Goal: Information Seeking & Learning: Understand process/instructions

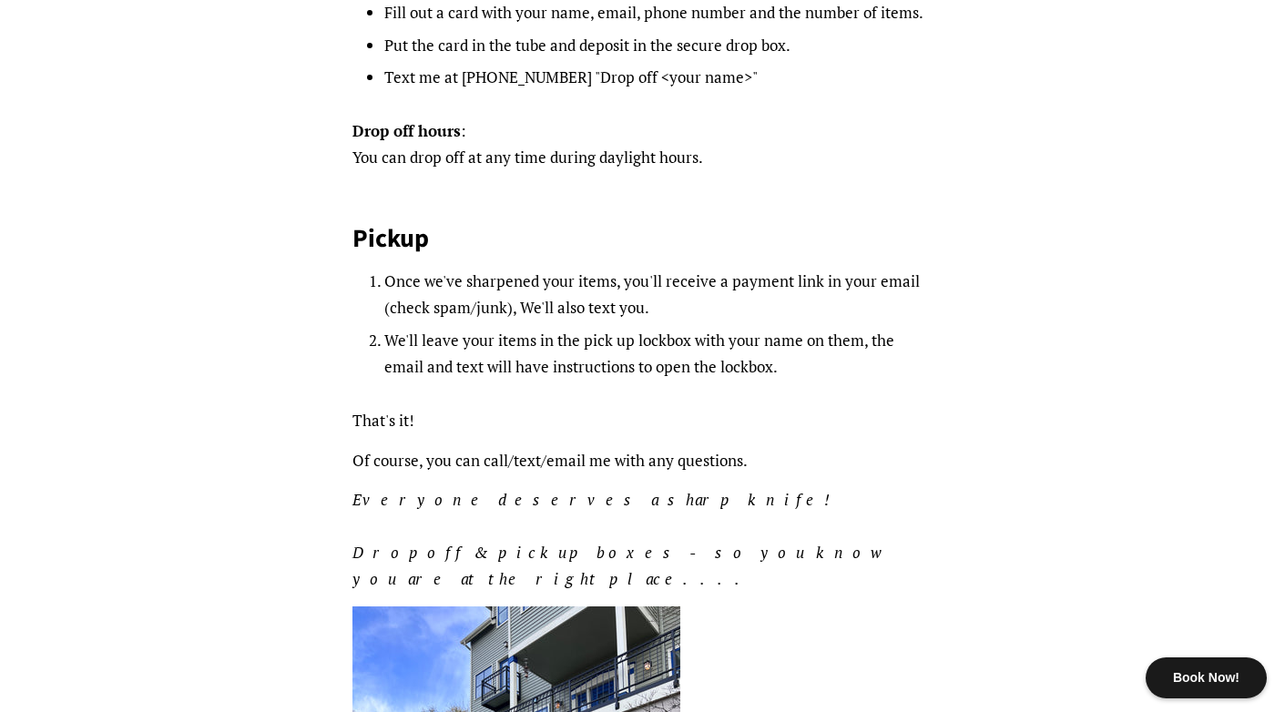
scroll to position [488, 0]
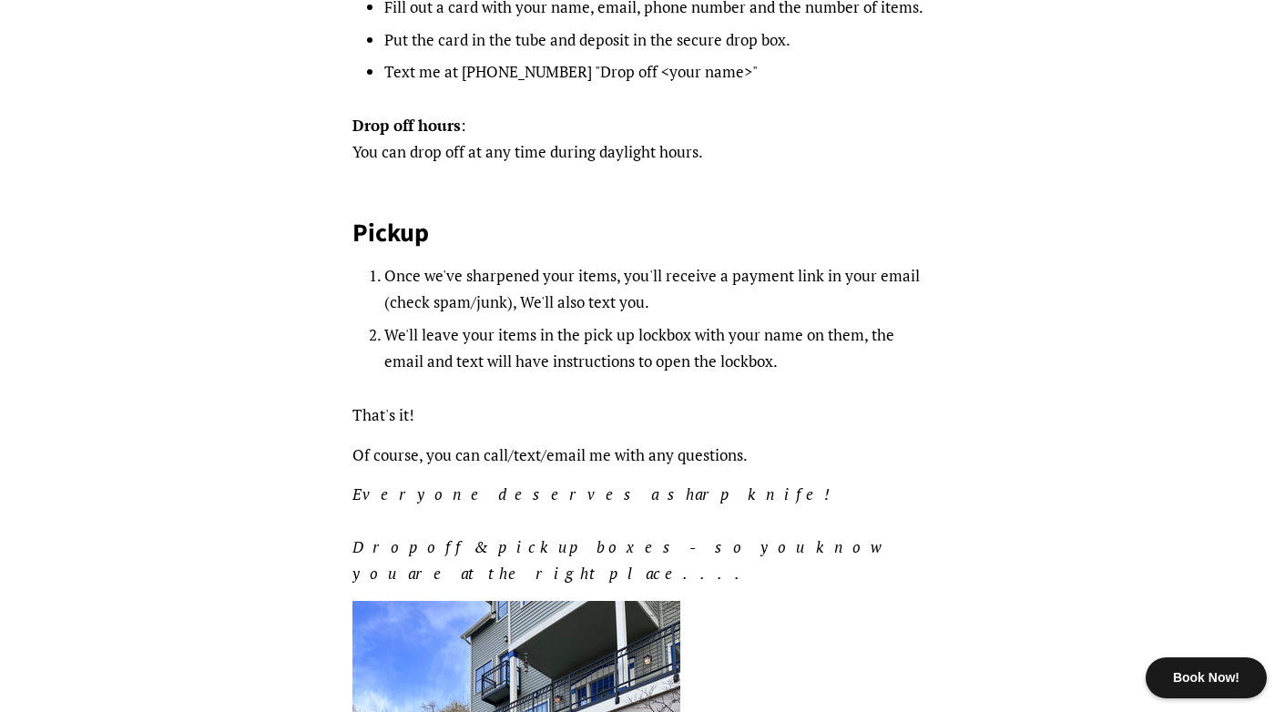
click at [671, 366] on li "We'll leave your items in the pick up lockbox with your name on them, the email…" at bounding box center [658, 348] width 548 height 53
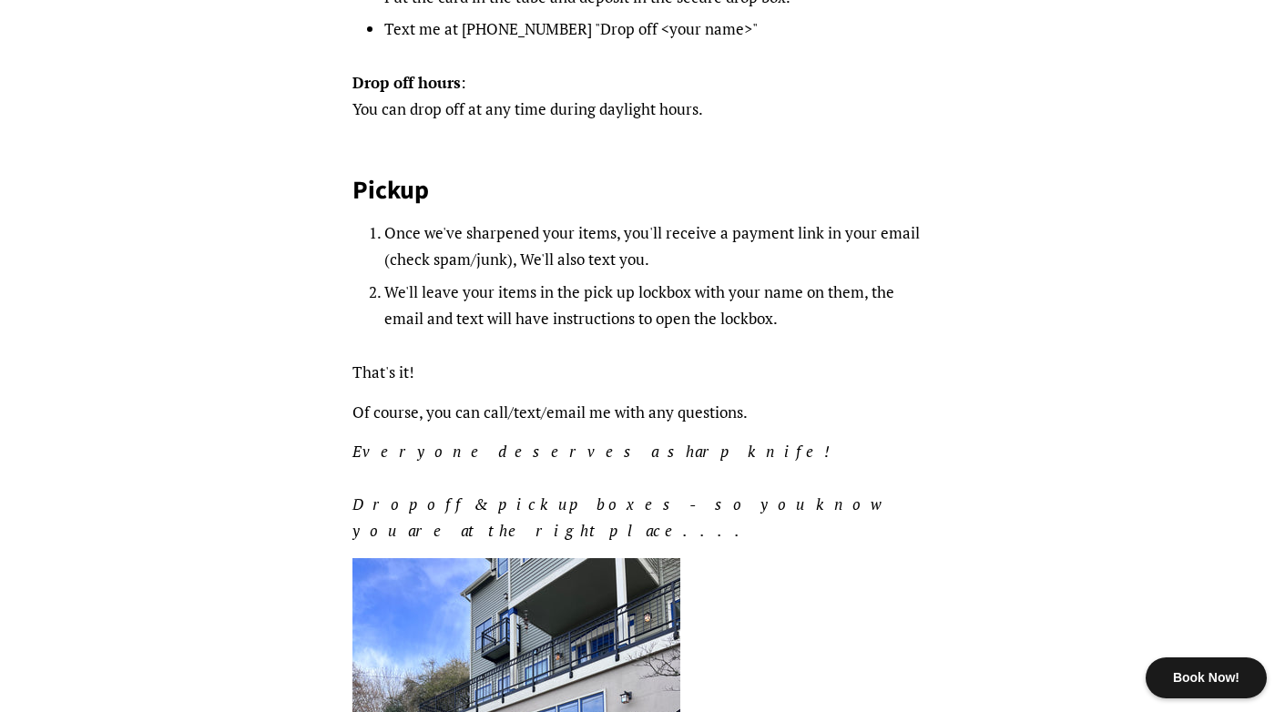
scroll to position [536, 0]
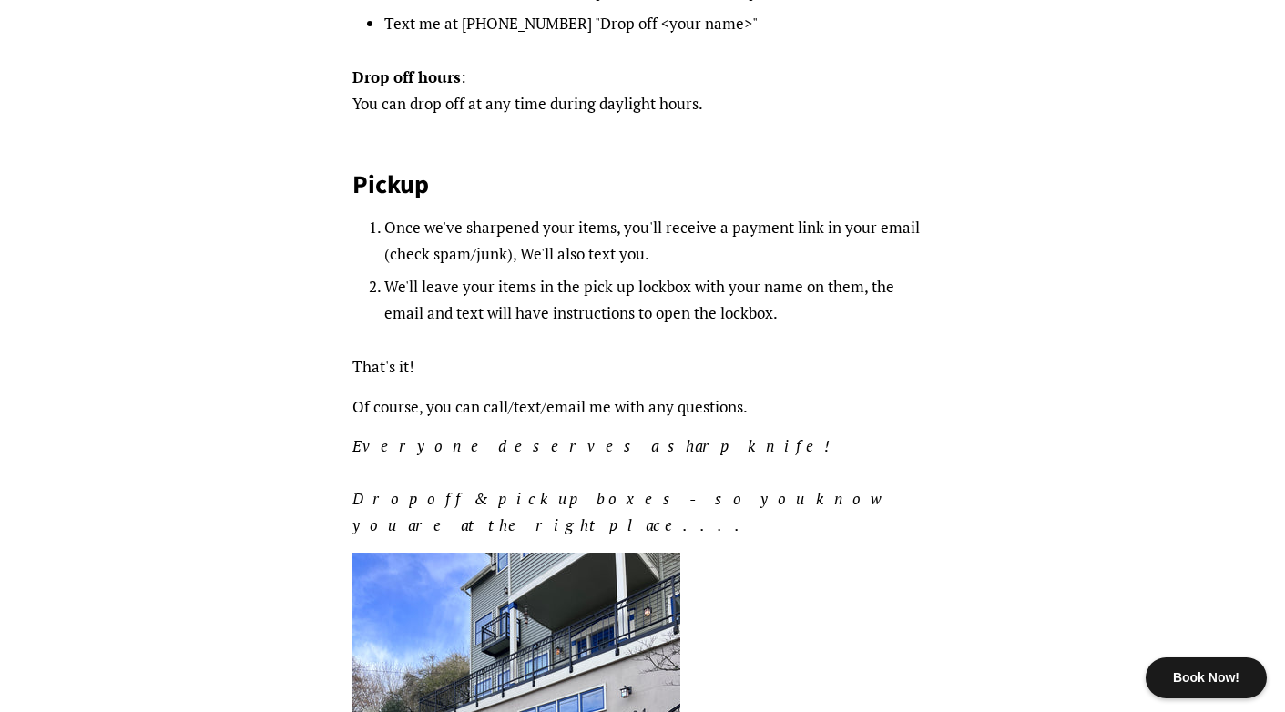
click at [553, 288] on li "We'll leave your items in the pick up lockbox with your name on them, the email…" at bounding box center [658, 300] width 548 height 53
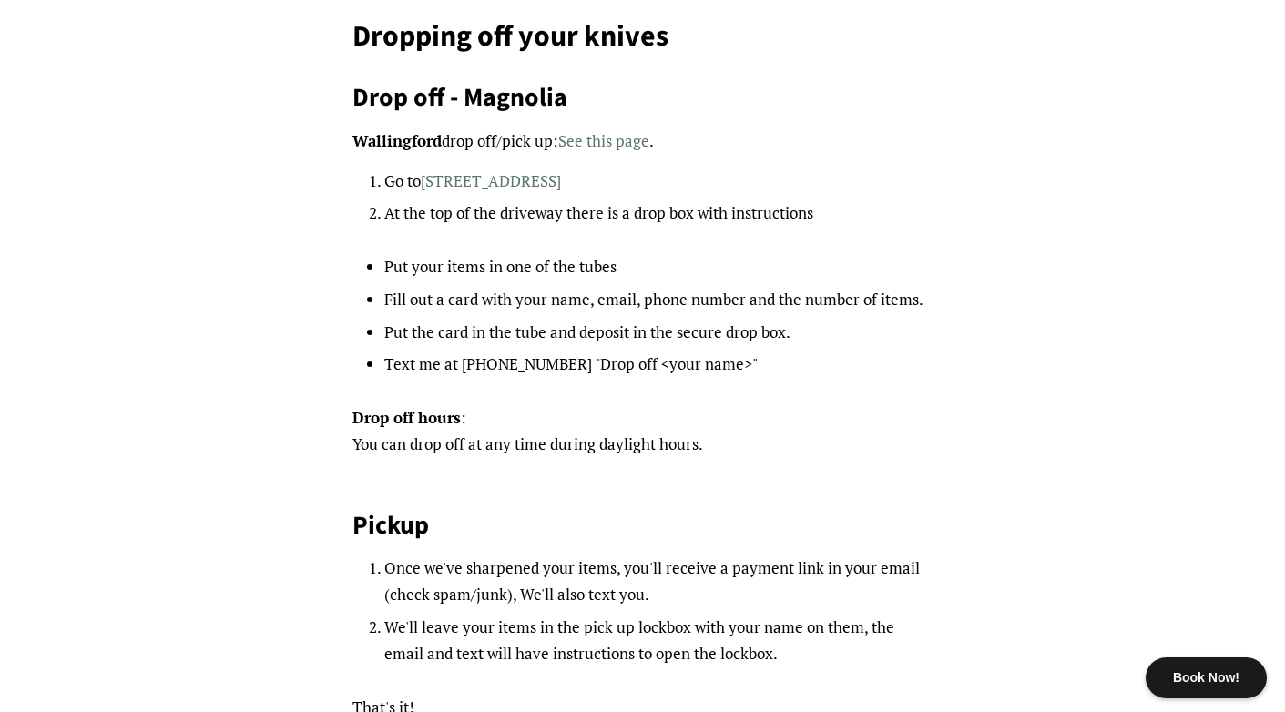
scroll to position [0, 0]
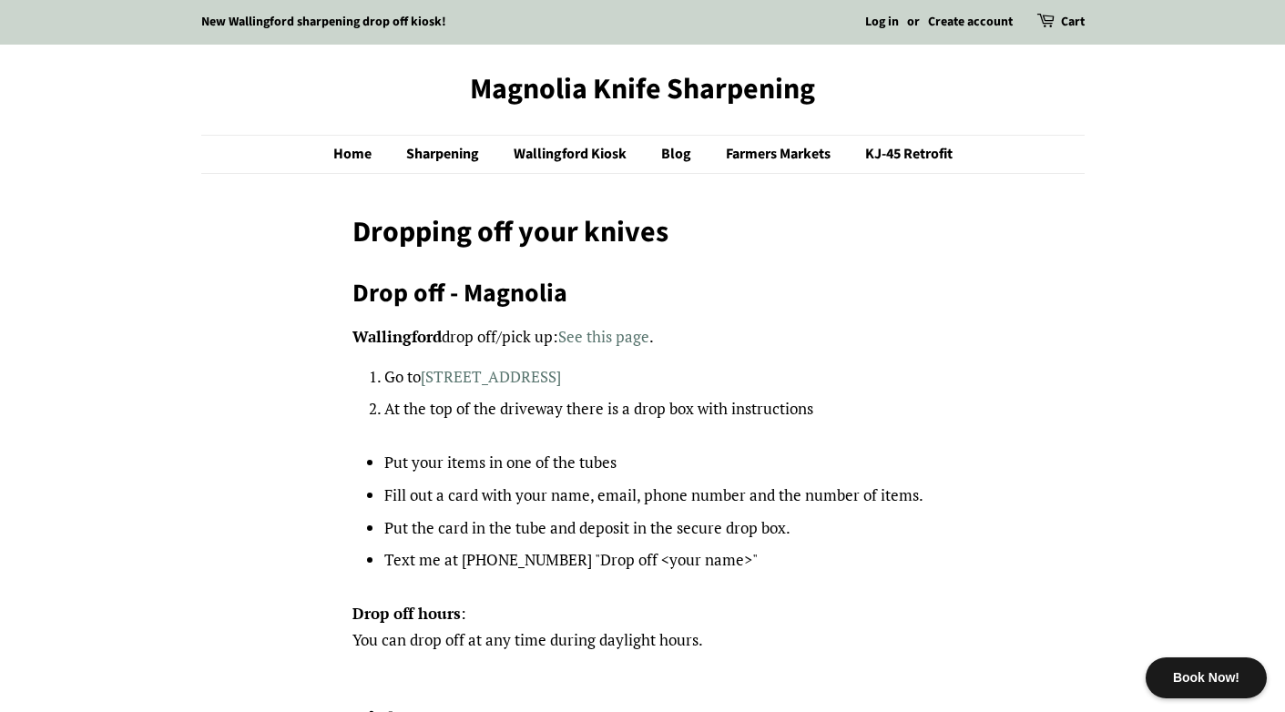
click at [490, 402] on li "At the top of the driveway there is a drop box with instructions" at bounding box center [658, 409] width 548 height 26
click at [551, 147] on link "Wallingford Kiosk" at bounding box center [572, 154] width 145 height 37
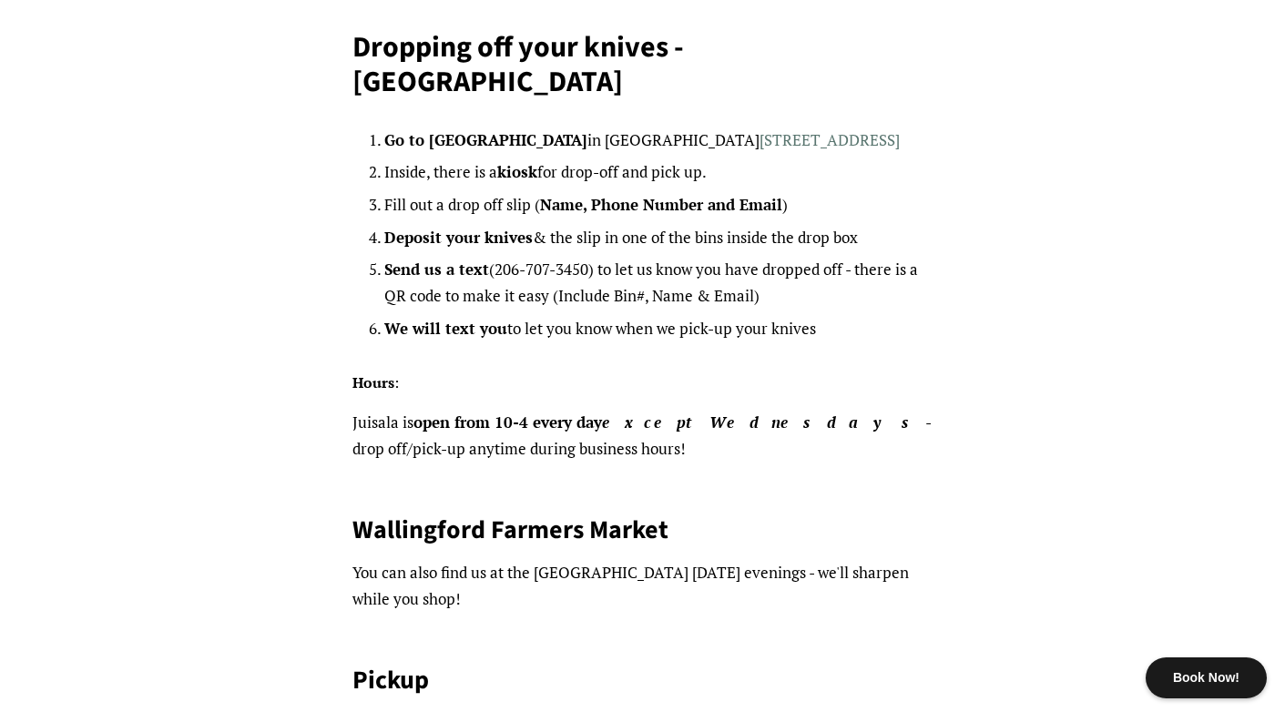
scroll to position [188, 0]
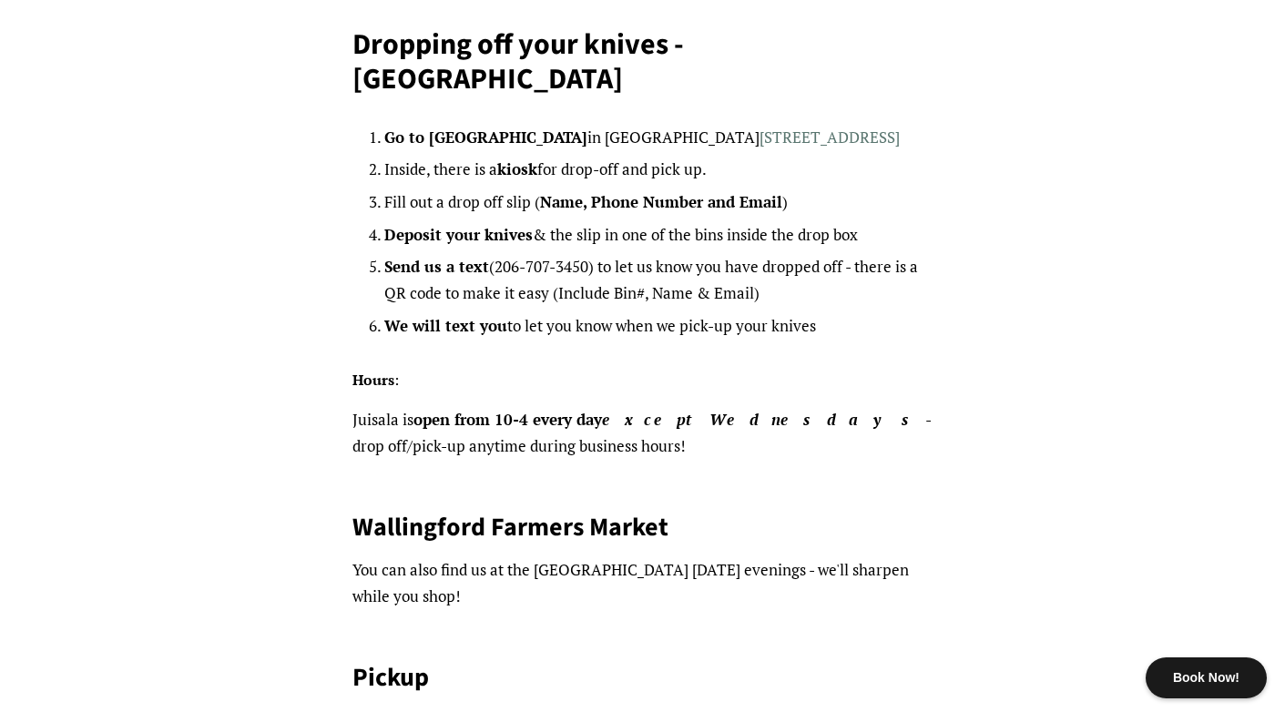
click at [548, 407] on p "Juisala is open from 10-4 every day except Wednesdays - drop off/pick-up anytim…" at bounding box center [642, 433] width 580 height 53
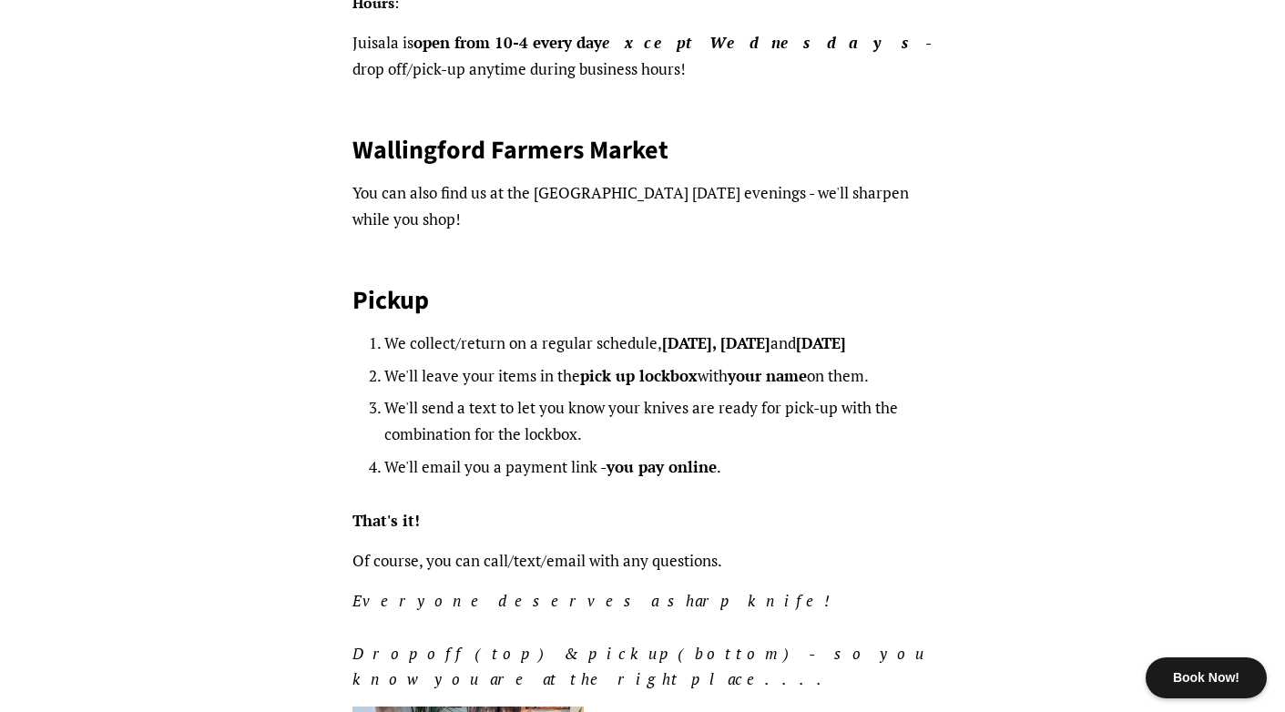
scroll to position [566, 0]
